Goal: Task Accomplishment & Management: Complete application form

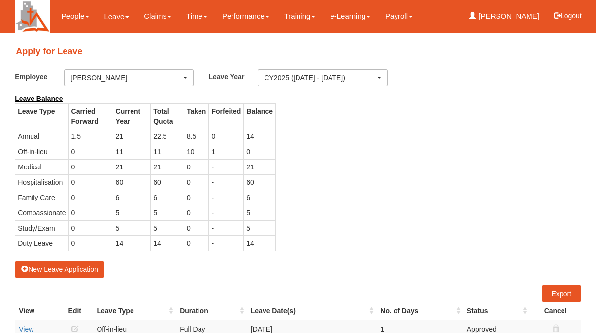
select select "50"
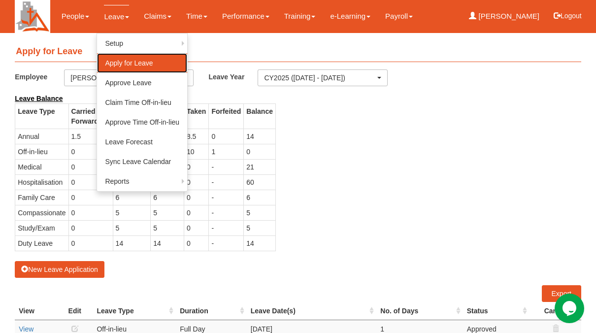
click at [128, 63] on link "Apply for Leave" at bounding box center [142, 63] width 90 height 20
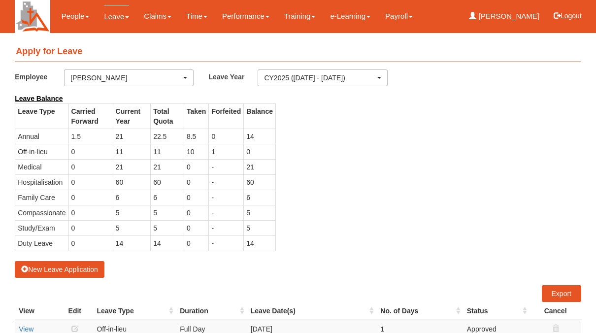
select select "50"
click at [44, 270] on button "New Leave Application" at bounding box center [60, 269] width 90 height 17
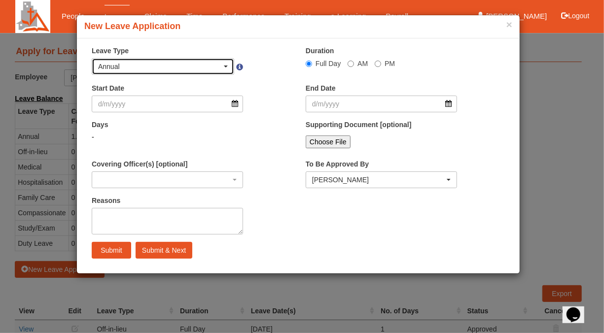
click at [226, 62] on div "Annual" at bounding box center [163, 67] width 130 height 10
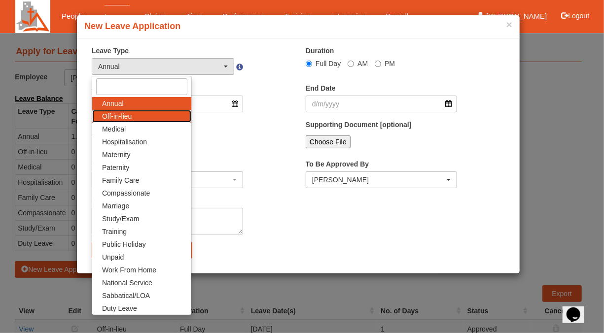
click at [123, 116] on span "Off-in-lieu" at bounding box center [117, 116] width 30 height 10
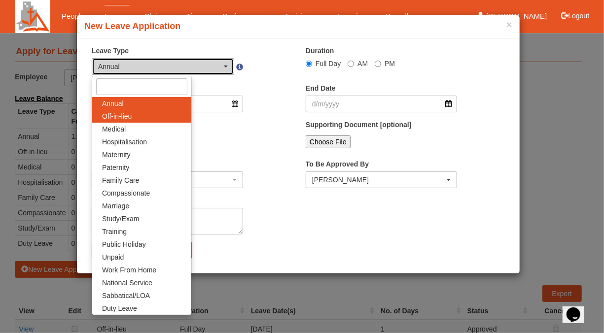
select select "3"
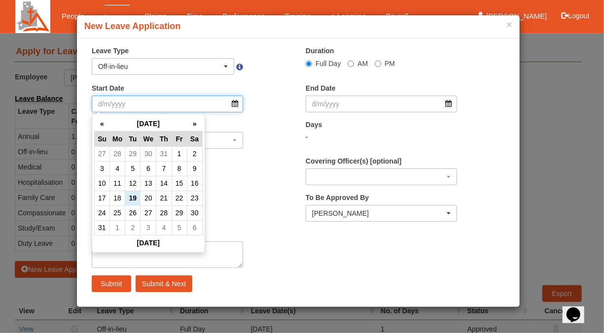
click at [101, 102] on input "Start Date" at bounding box center [167, 104] width 151 height 17
click at [193, 123] on th "»" at bounding box center [194, 123] width 15 height 15
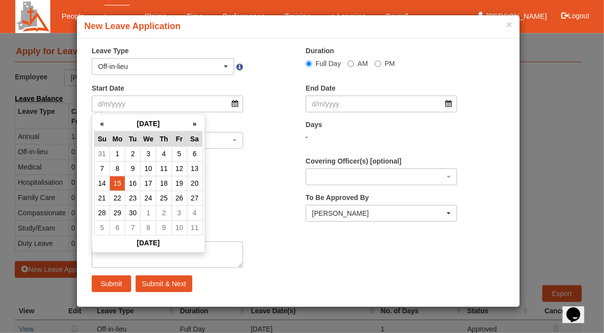
click at [116, 182] on td "15" at bounding box center [116, 183] width 15 height 15
type input "15/9/2025"
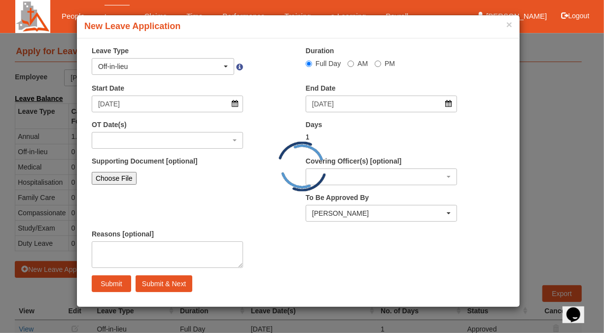
select select
click at [510, 25] on button "×" at bounding box center [509, 24] width 6 height 10
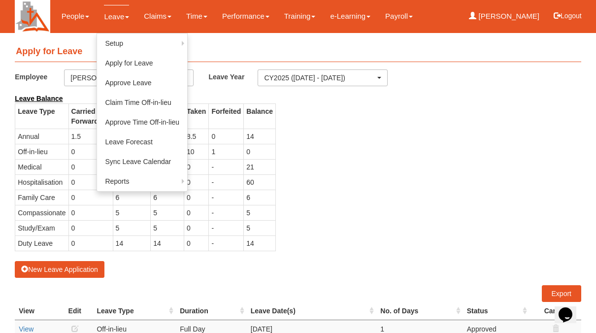
click at [116, 17] on link "Leave" at bounding box center [116, 16] width 25 height 23
click at [119, 97] on link "Claim Time Off-in-lieu" at bounding box center [142, 103] width 90 height 20
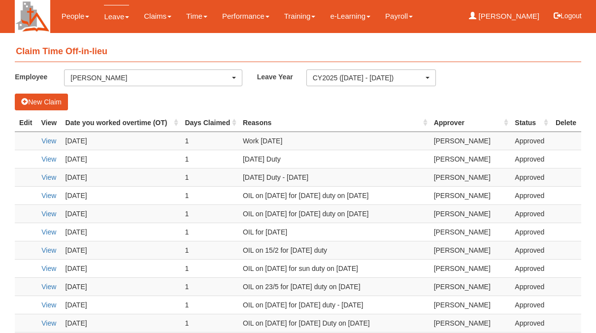
select select "50"
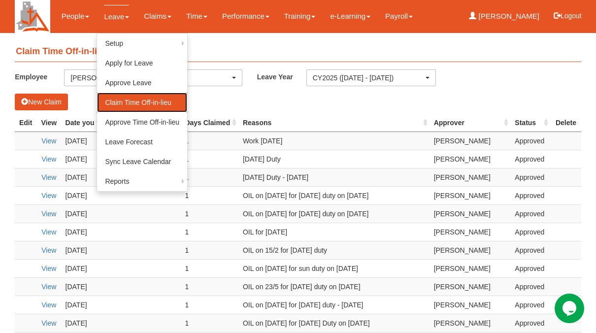
click at [119, 103] on link "Claim Time Off-in-lieu" at bounding box center [142, 103] width 90 height 20
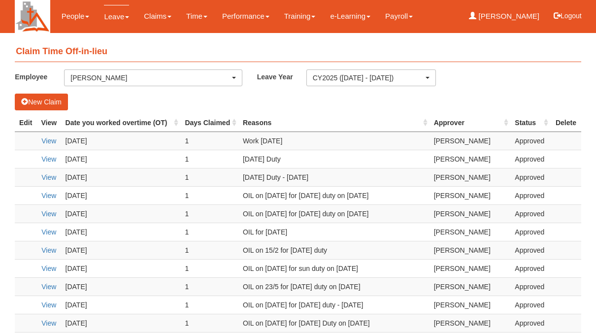
select select "50"
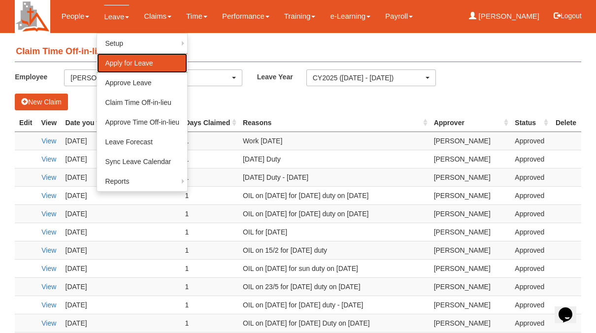
click at [120, 63] on link "Apply for Leave" at bounding box center [142, 63] width 90 height 20
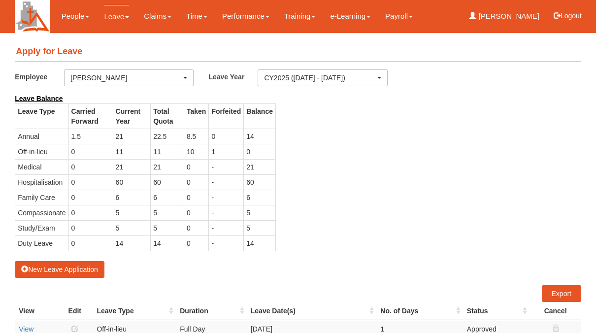
select select "50"
click at [39, 269] on button "New Leave Application" at bounding box center [60, 269] width 90 height 17
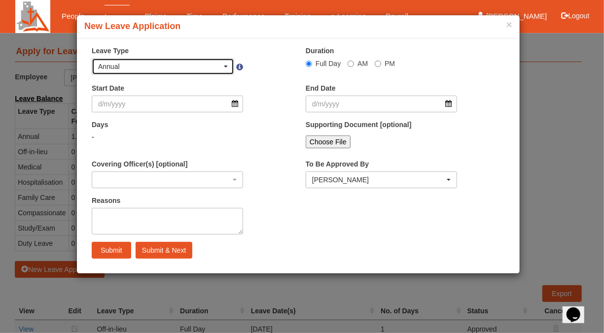
click at [226, 63] on div "Annual" at bounding box center [163, 67] width 130 height 10
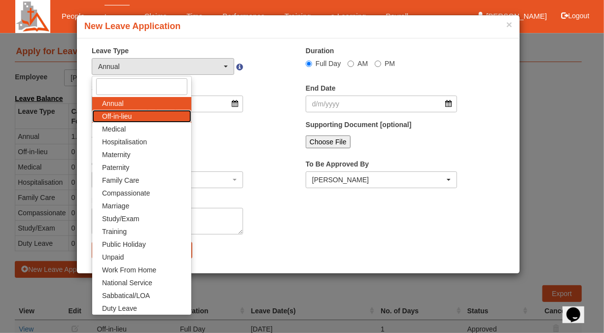
click at [119, 118] on span "Off-in-lieu" at bounding box center [117, 116] width 30 height 10
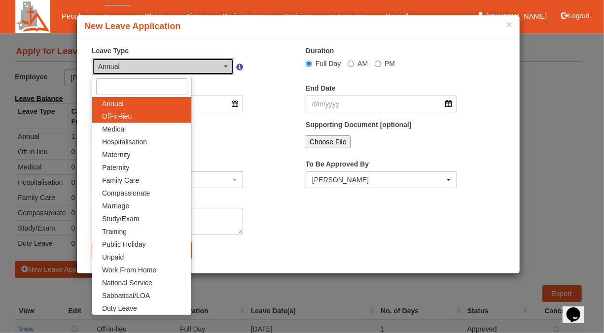
select select "3"
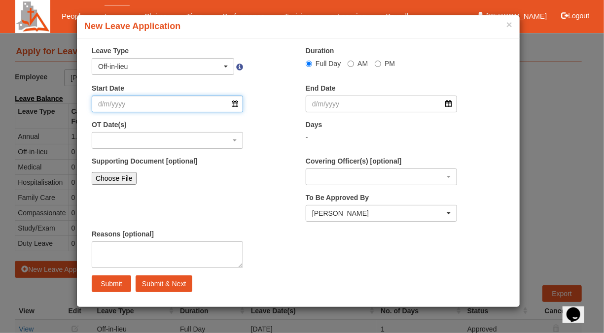
click at [102, 103] on input "Start Date" at bounding box center [167, 104] width 151 height 17
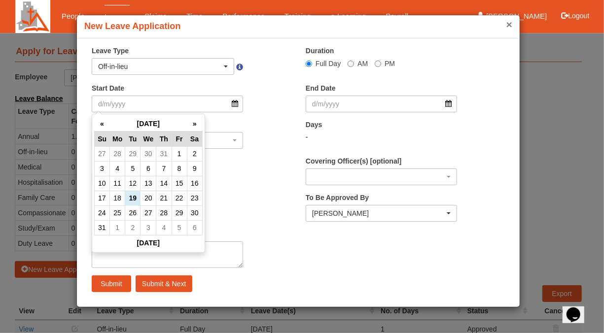
click at [511, 25] on button "×" at bounding box center [509, 24] width 6 height 10
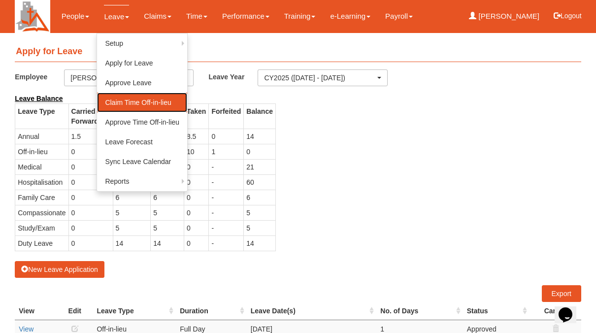
click at [125, 105] on link "Claim Time Off-in-lieu" at bounding box center [142, 103] width 90 height 20
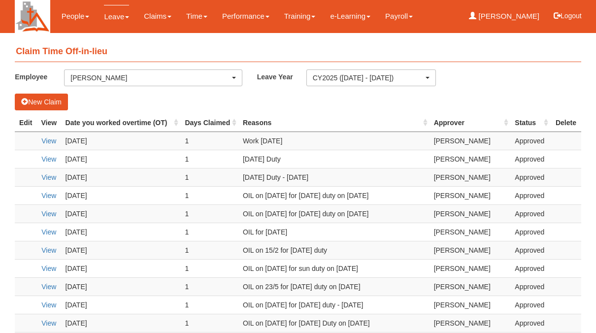
select select "50"
click at [62, 102] on button "New Claim" at bounding box center [41, 102] width 53 height 17
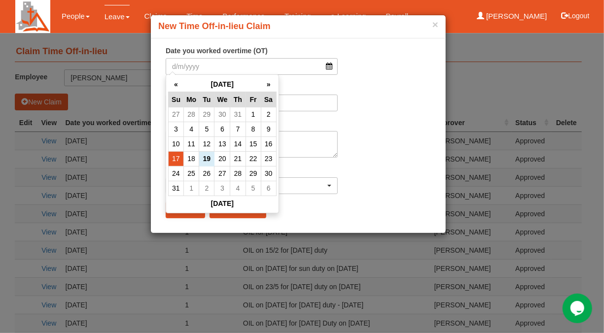
click at [175, 158] on td "17" at bounding box center [175, 158] width 15 height 15
type input "17/8/2025"
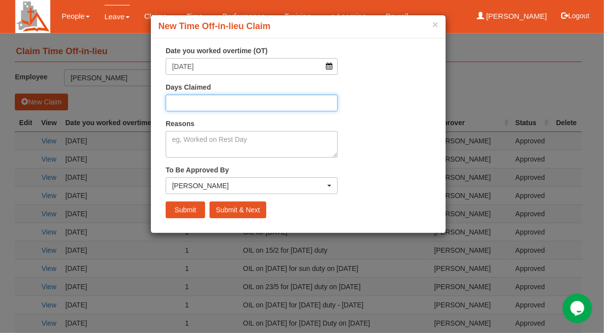
click at [187, 105] on input "Days Claimed" at bounding box center [252, 103] width 172 height 17
type input "1"
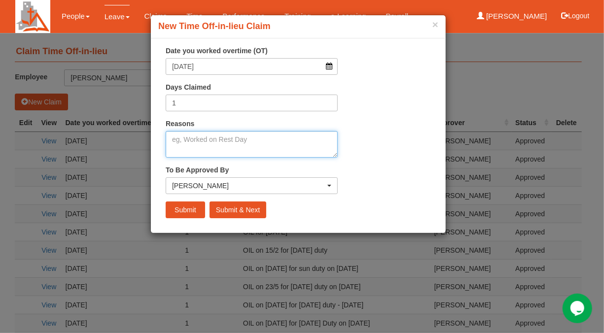
click at [186, 141] on textarea "Reasons" at bounding box center [252, 144] width 172 height 27
type textarea "Sunday Duty"
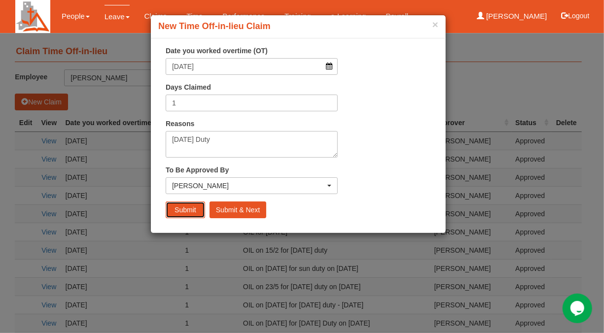
click at [185, 209] on input "Submit" at bounding box center [185, 210] width 39 height 17
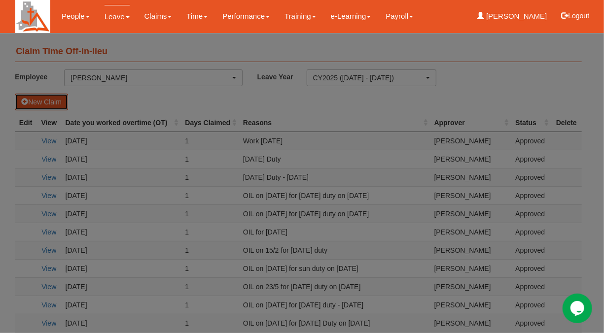
select select "50"
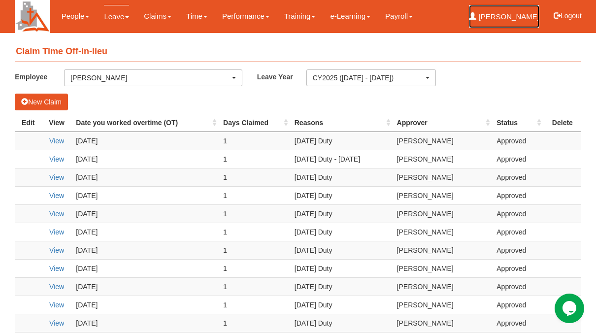
click at [537, 25] on link "[PERSON_NAME]" at bounding box center [504, 16] width 70 height 23
